Goal: Information Seeking & Learning: Learn about a topic

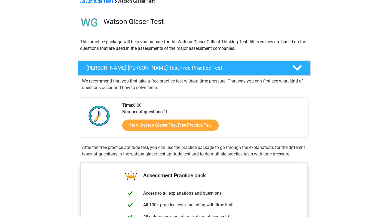
scroll to position [41, 0]
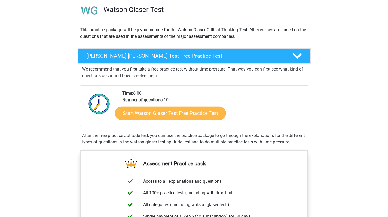
click at [159, 116] on link "Start Watson Glaser Test Free Practice Test" at bounding box center [170, 113] width 111 height 13
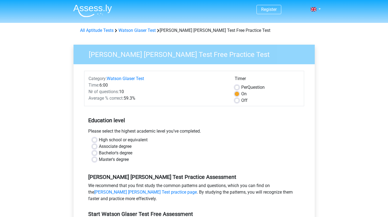
click at [126, 153] on label "Bachelor's degree" at bounding box center [115, 153] width 33 height 7
click at [97, 153] on input "Bachelor's degree" at bounding box center [94, 152] width 4 height 5
radio input "true"
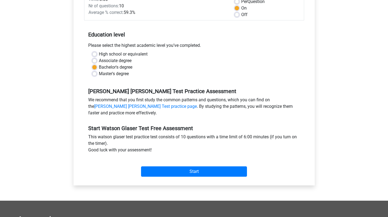
scroll to position [87, 0]
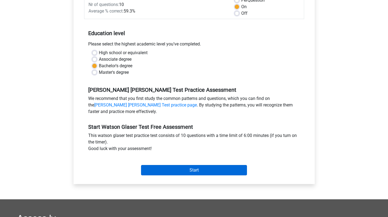
click at [190, 171] on input "Start" at bounding box center [194, 170] width 106 height 10
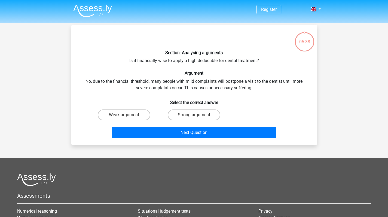
click at [124, 116] on input "Weak argument" at bounding box center [126, 117] width 4 height 4
radio input "true"
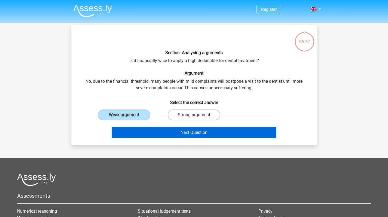
click at [144, 131] on button "Next Question" at bounding box center [194, 132] width 165 height 11
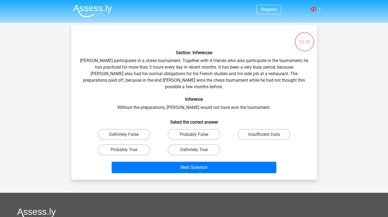
scroll to position [25, 0]
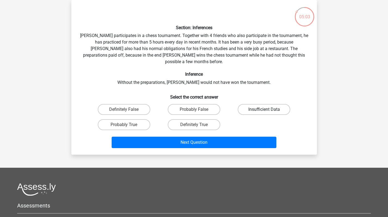
click at [250, 104] on label "Insufficient Data" at bounding box center [263, 109] width 52 height 11
click at [264, 109] on input "Insufficient Data" at bounding box center [266, 111] width 4 height 4
radio input "true"
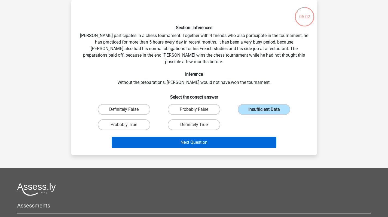
click at [222, 137] on button "Next Question" at bounding box center [194, 142] width 165 height 11
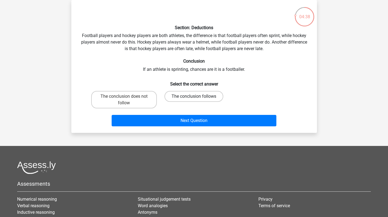
click at [191, 96] on label "The conclusion follows" at bounding box center [193, 96] width 59 height 11
click at [194, 96] on input "The conclusion follows" at bounding box center [196, 98] width 4 height 4
radio input "true"
click at [134, 103] on label "The conclusion does not follow" at bounding box center [124, 99] width 66 height 17
click at [127, 100] on input "The conclusion does not follow" at bounding box center [126, 98] width 4 height 4
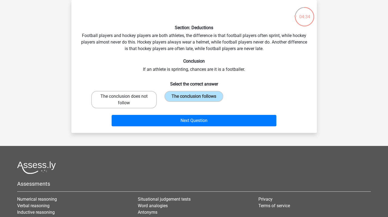
radio input "true"
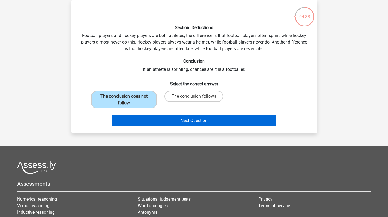
click at [142, 120] on button "Next Question" at bounding box center [194, 120] width 165 height 11
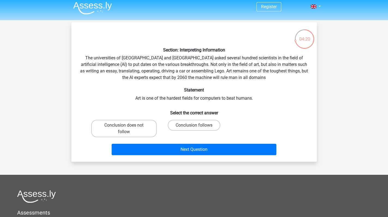
scroll to position [3, 0]
click at [191, 126] on label "Conclusion follows" at bounding box center [194, 125] width 52 height 11
click at [194, 126] on input "Conclusion follows" at bounding box center [196, 127] width 4 height 4
radio input "true"
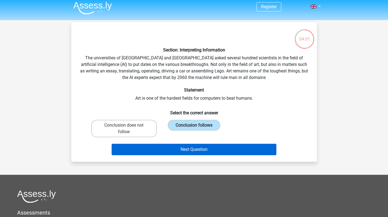
click at [192, 146] on button "Next Question" at bounding box center [194, 149] width 165 height 11
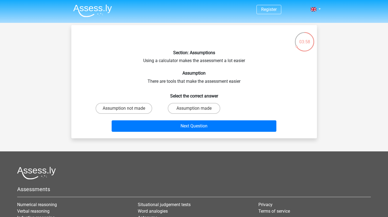
scroll to position [0, 0]
click at [175, 107] on label "Assumption made" at bounding box center [194, 108] width 52 height 11
click at [194, 108] on input "Assumption made" at bounding box center [196, 110] width 4 height 4
radio input "true"
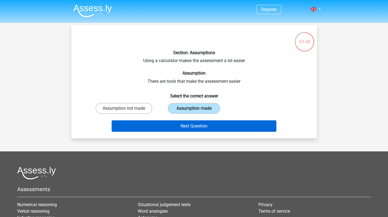
click at [178, 126] on button "Next Question" at bounding box center [194, 125] width 165 height 11
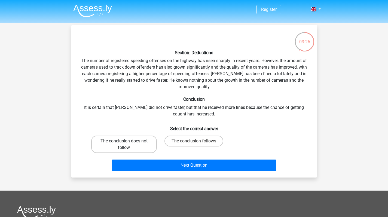
click at [132, 144] on label "The conclusion does not follow" at bounding box center [124, 143] width 66 height 17
click at [127, 144] on input "The conclusion does not follow" at bounding box center [126, 143] width 4 height 4
radio input "true"
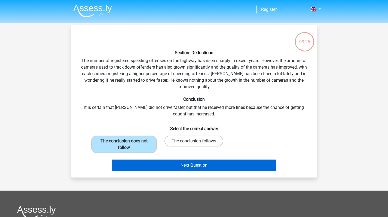
click at [147, 169] on button "Next Question" at bounding box center [194, 164] width 165 height 11
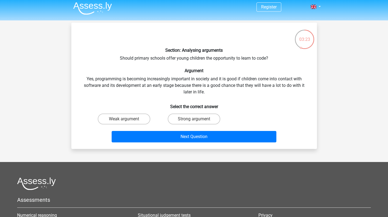
scroll to position [2, 0]
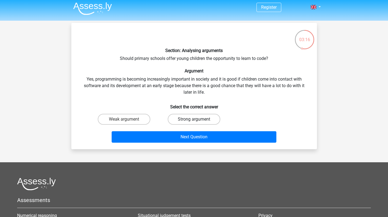
click at [186, 118] on label "Strong argument" at bounding box center [194, 119] width 52 height 11
click at [194, 119] on input "Strong argument" at bounding box center [196, 121] width 4 height 4
radio input "true"
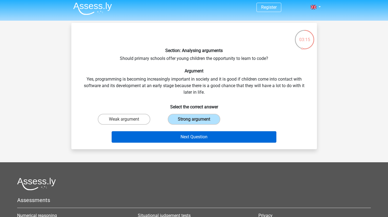
click at [188, 132] on button "Next Question" at bounding box center [194, 136] width 165 height 11
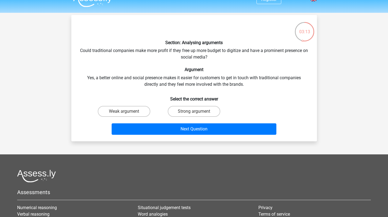
scroll to position [10, 0]
click at [185, 115] on label "Strong argument" at bounding box center [194, 111] width 52 height 11
click at [194, 115] on input "Strong argument" at bounding box center [196, 113] width 4 height 4
radio input "true"
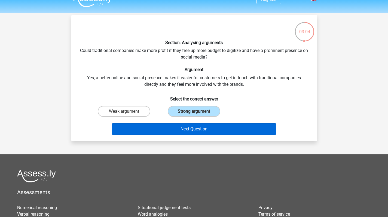
click at [186, 130] on button "Next Question" at bounding box center [194, 128] width 165 height 11
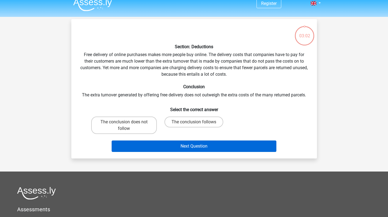
scroll to position [0, 0]
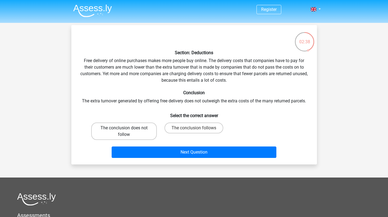
click at [140, 136] on label "The conclusion does not follow" at bounding box center [124, 130] width 66 height 17
click at [127, 131] on input "The conclusion does not follow" at bounding box center [126, 130] width 4 height 4
radio input "true"
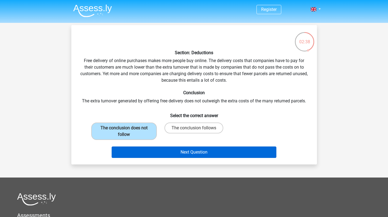
click at [148, 149] on button "Next Question" at bounding box center [194, 151] width 165 height 11
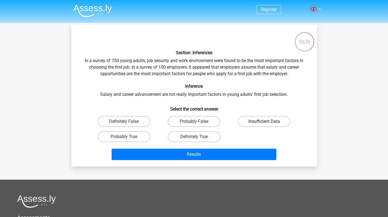
click at [255, 123] on label "Insufficient Data" at bounding box center [263, 121] width 52 height 11
click at [264, 123] on input "Insufficient Data" at bounding box center [266, 123] width 4 height 4
radio input "true"
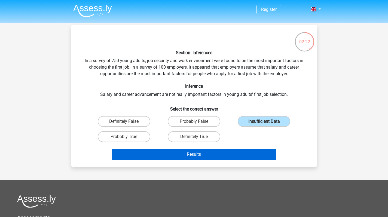
click at [246, 154] on button "Results" at bounding box center [194, 154] width 165 height 11
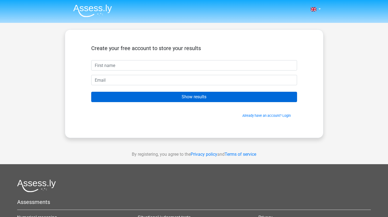
click at [236, 101] on input "Show results" at bounding box center [194, 97] width 206 height 10
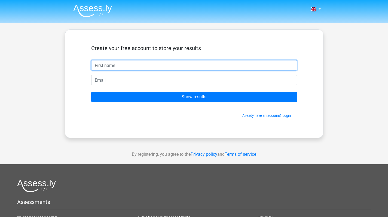
click at [200, 65] on input "text" at bounding box center [194, 65] width 206 height 10
click at [287, 66] on input "text" at bounding box center [194, 65] width 206 height 10
type input "Vincent"
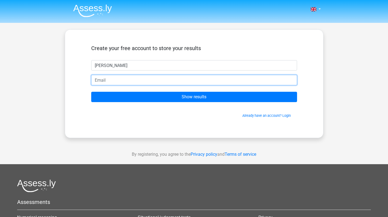
type input "vincentwu0929@gmail.com"
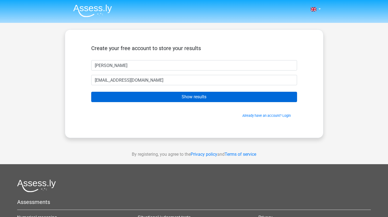
click at [147, 96] on input "Show results" at bounding box center [194, 97] width 206 height 10
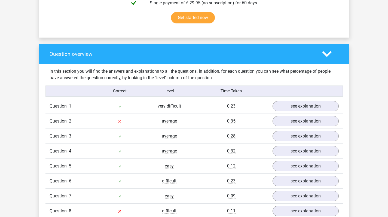
scroll to position [361, 0]
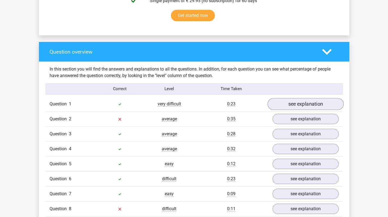
click at [303, 104] on link "see explanation" at bounding box center [305, 104] width 76 height 12
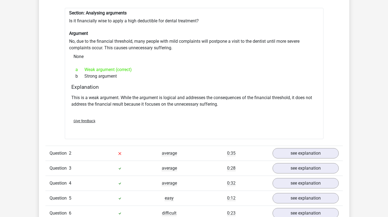
scroll to position [472, 0]
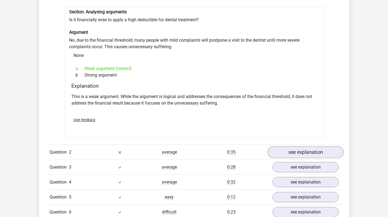
click at [293, 155] on link "see explanation" at bounding box center [305, 152] width 76 height 12
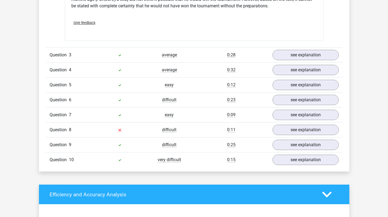
scroll to position [762, 0]
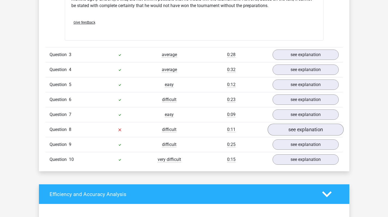
click at [283, 129] on link "see explanation" at bounding box center [305, 129] width 76 height 12
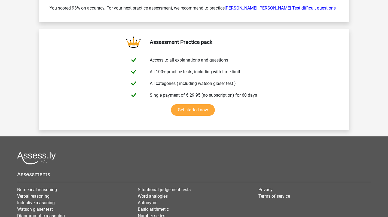
scroll to position [1423, 0]
